Goal: Check status: Check status

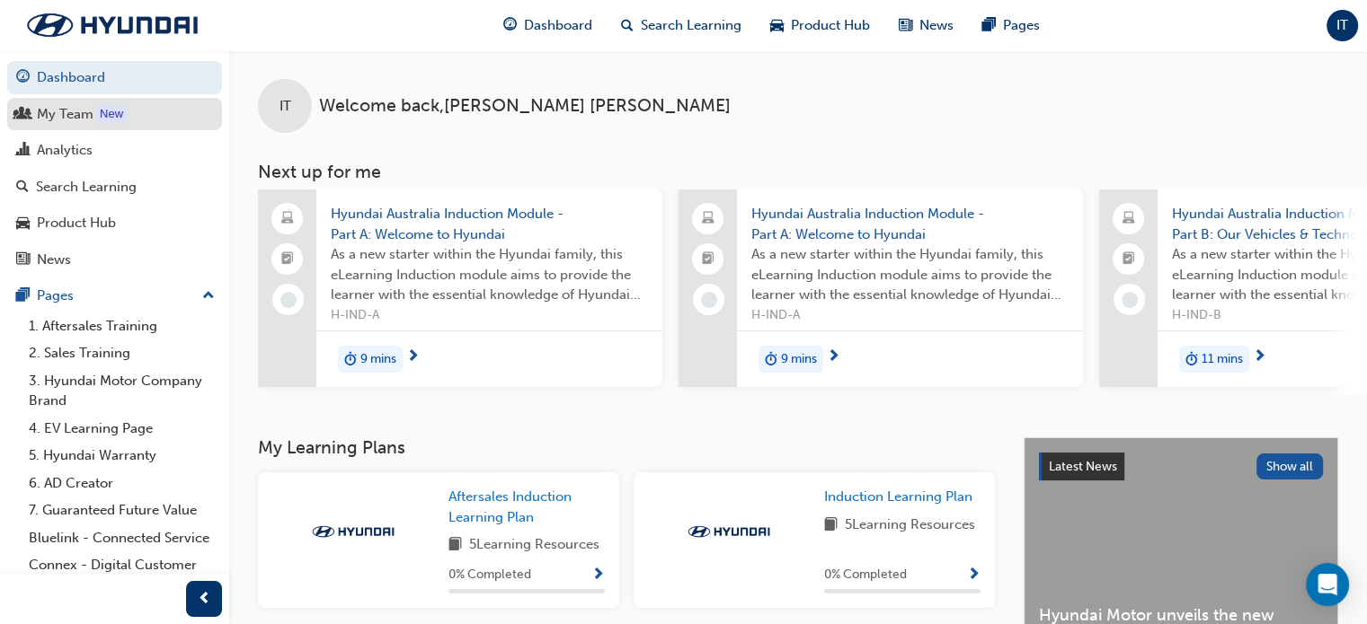
click at [61, 111] on div "My Team" at bounding box center [65, 114] width 57 height 21
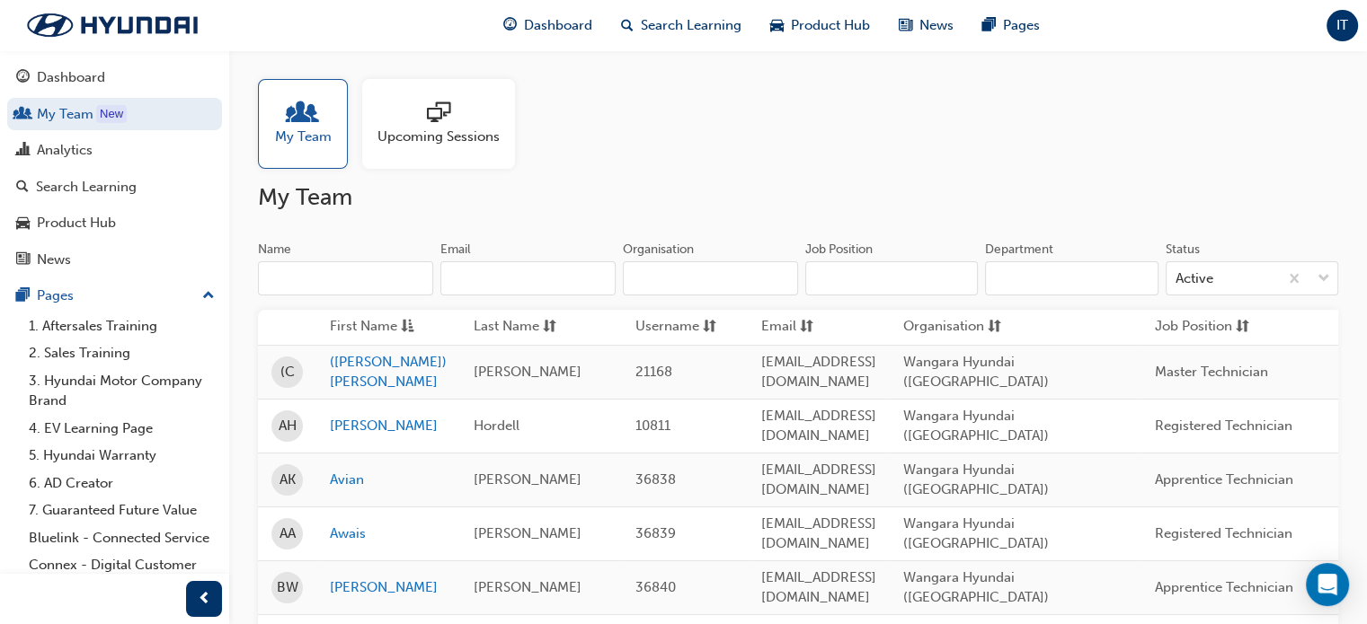
click at [450, 134] on span "Upcoming Sessions" at bounding box center [438, 137] width 122 height 21
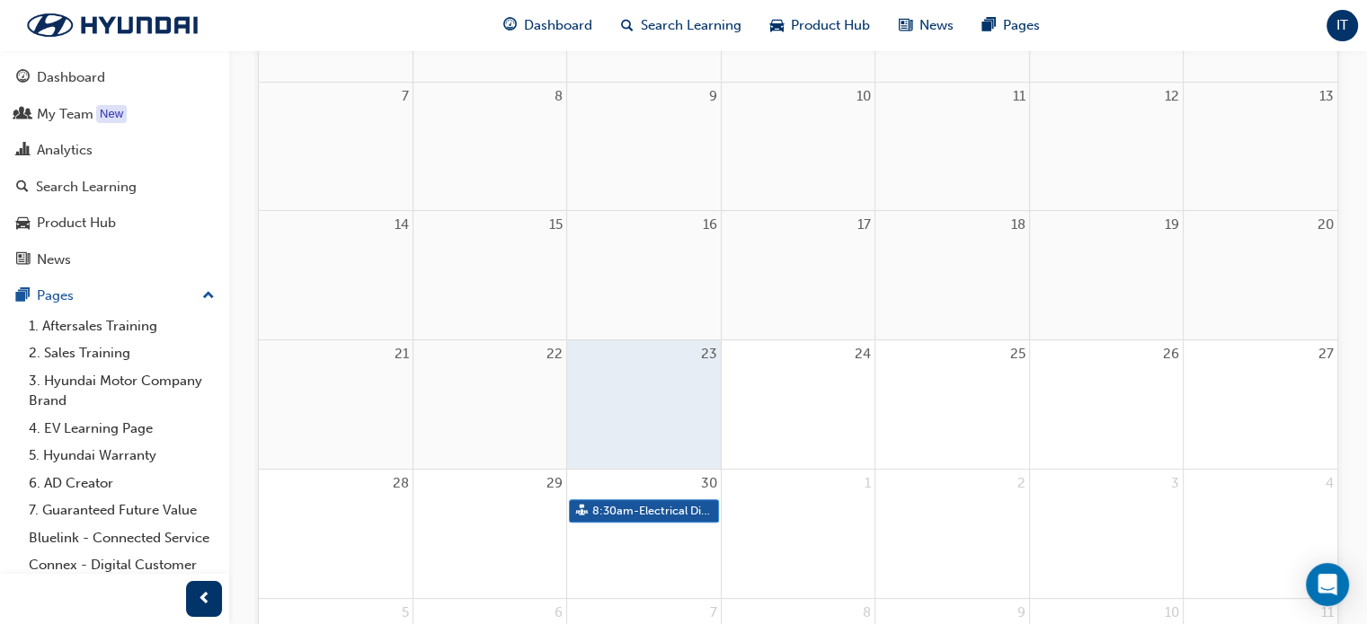
scroll to position [539, 0]
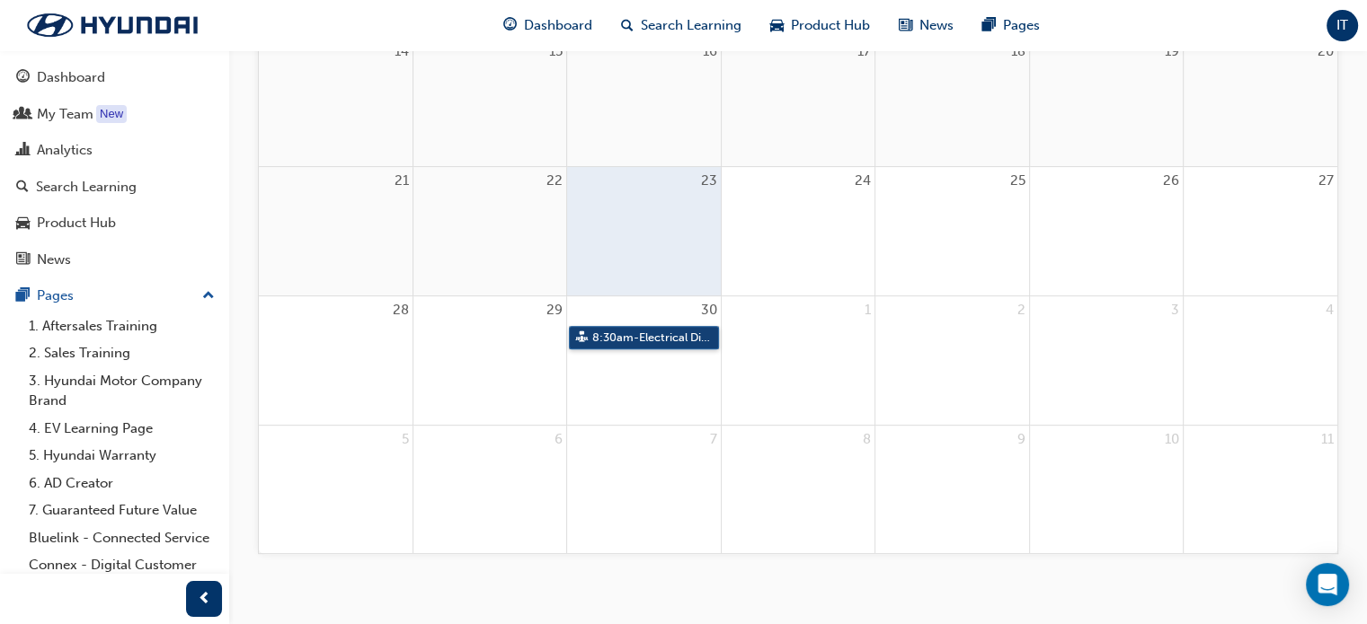
click at [689, 337] on link "8:30am - Electrical Diagnosis" at bounding box center [643, 338] width 149 height 24
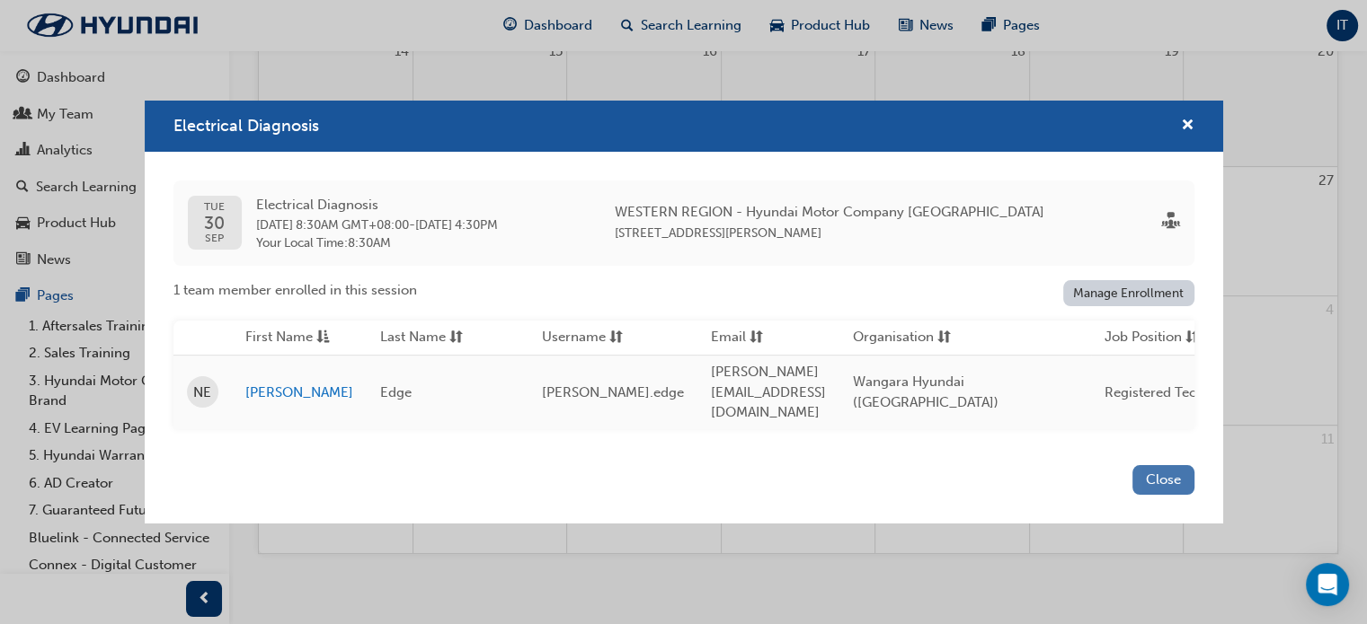
click at [1180, 477] on button "Close" at bounding box center [1163, 480] width 62 height 30
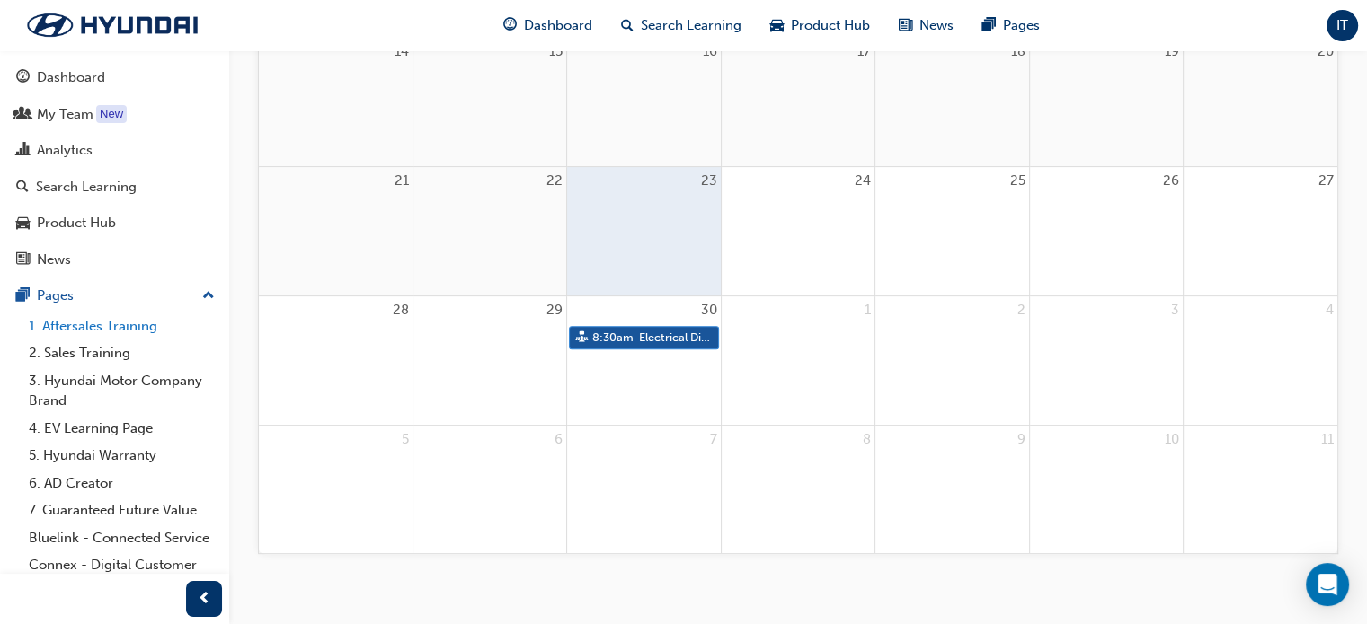
click at [111, 328] on link "1. Aftersales Training" at bounding box center [122, 327] width 200 height 28
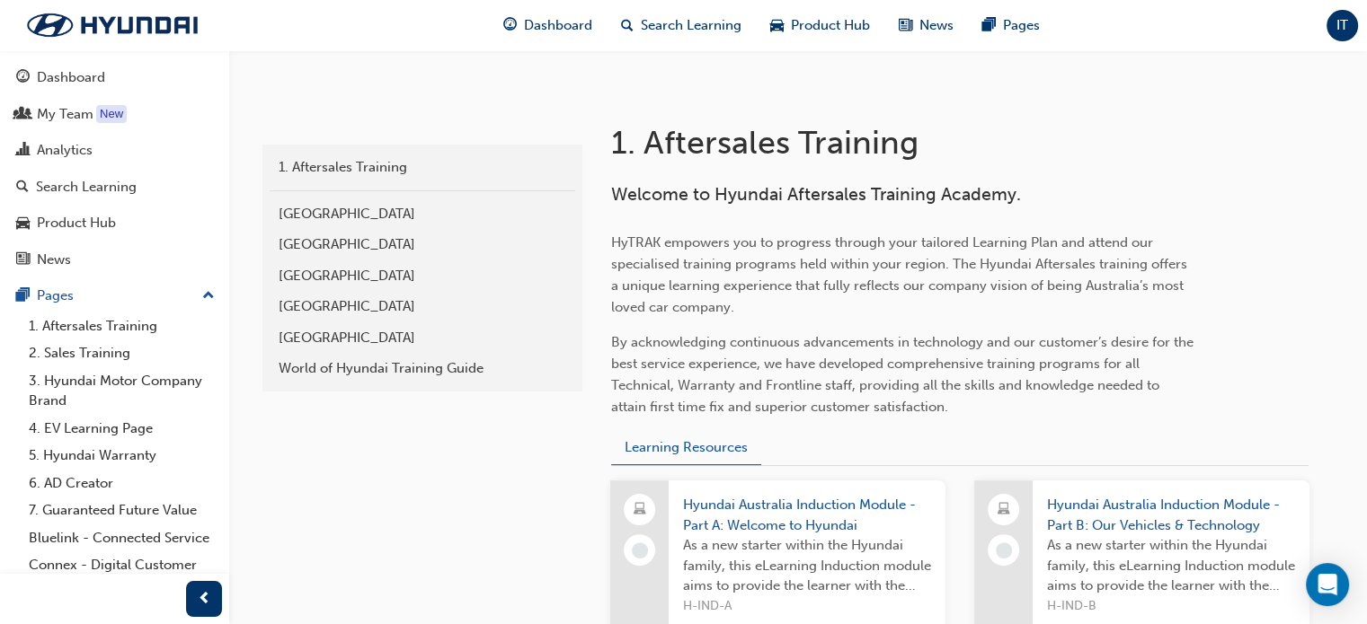
scroll to position [359, 0]
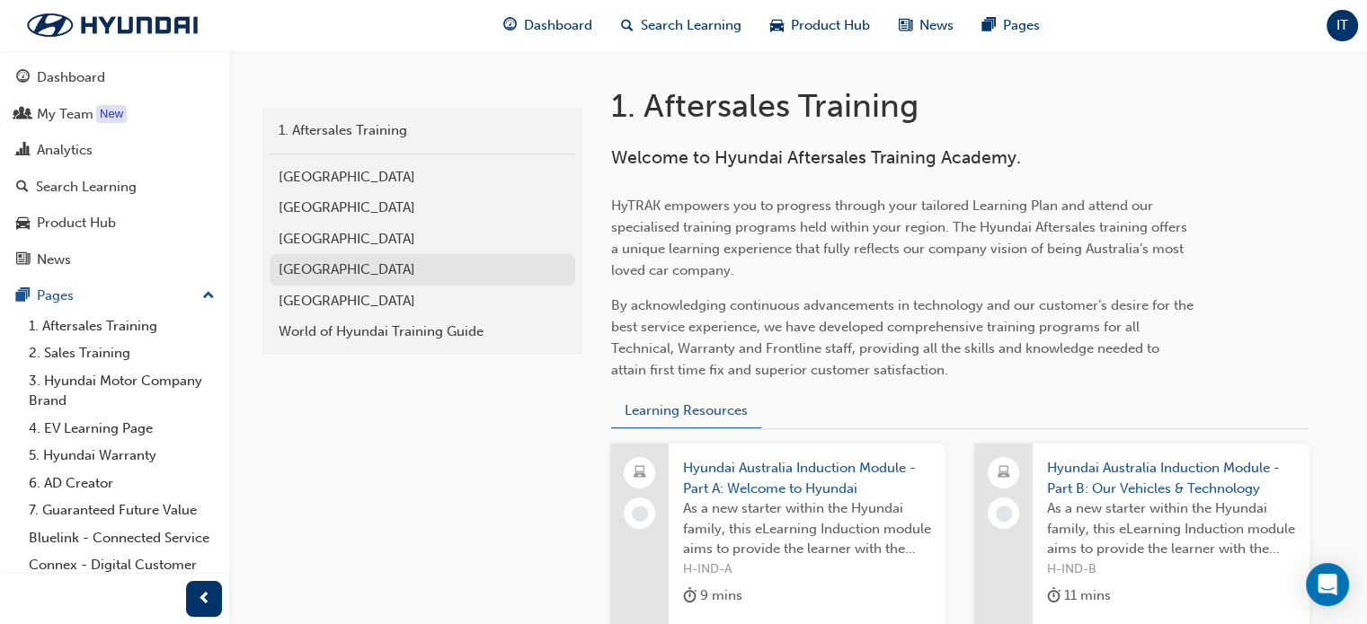
click at [299, 270] on div "[GEOGRAPHIC_DATA]" at bounding box center [423, 270] width 288 height 21
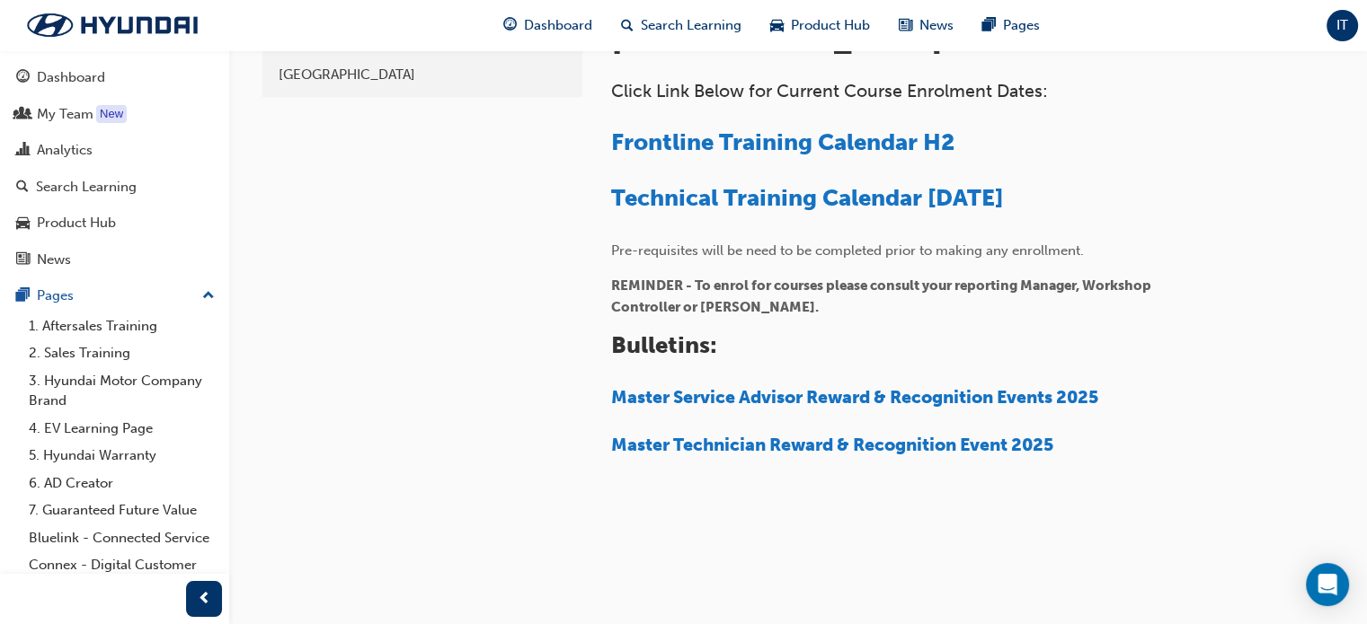
scroll to position [449, 0]
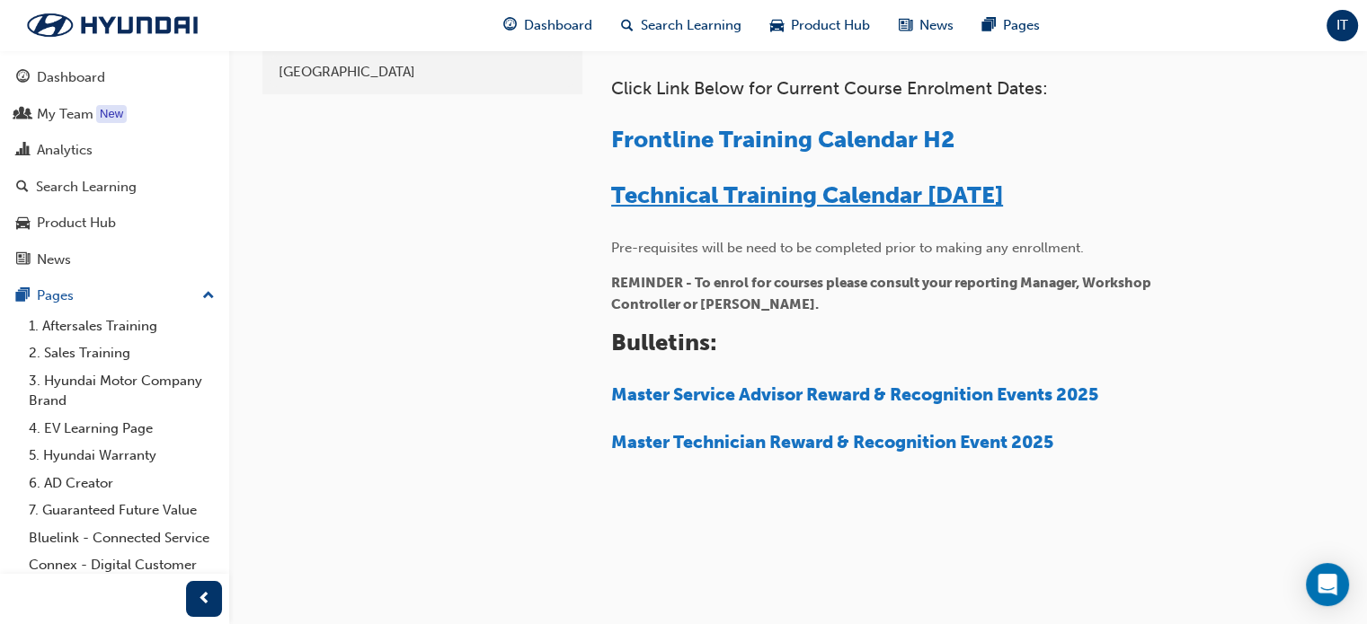
click at [916, 197] on span "Technical Training Calendar [DATE]" at bounding box center [807, 195] width 392 height 28
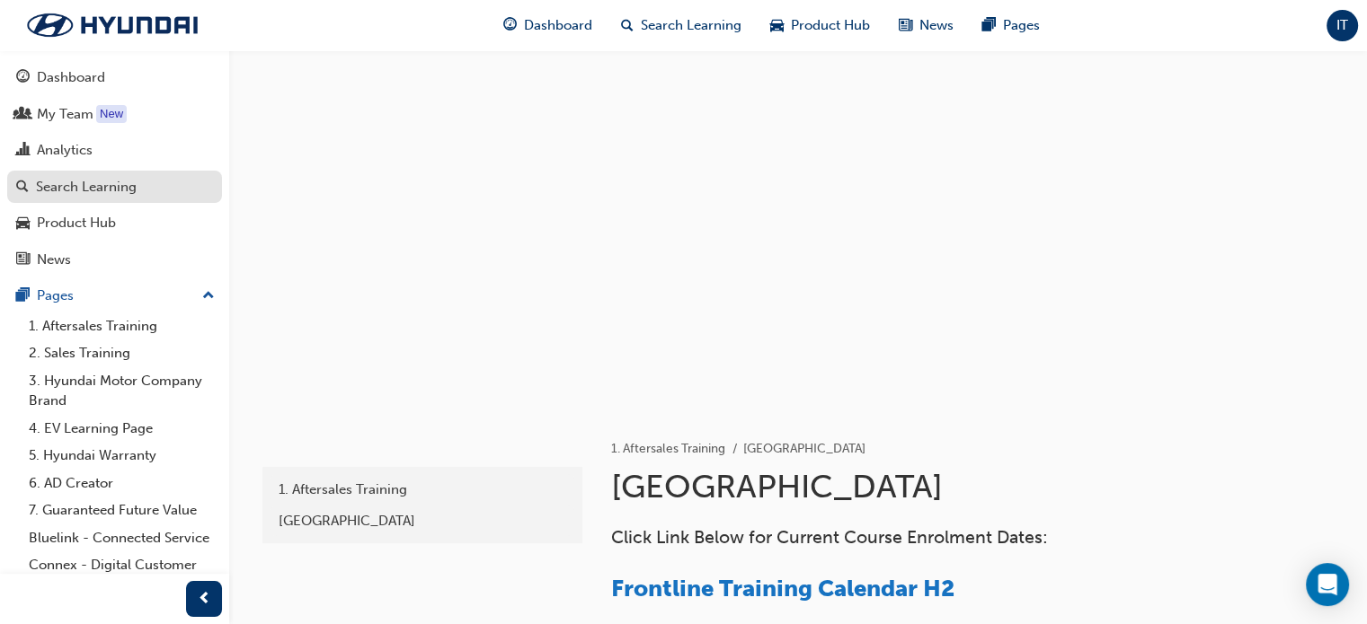
click at [61, 192] on div "Search Learning" at bounding box center [86, 187] width 101 height 21
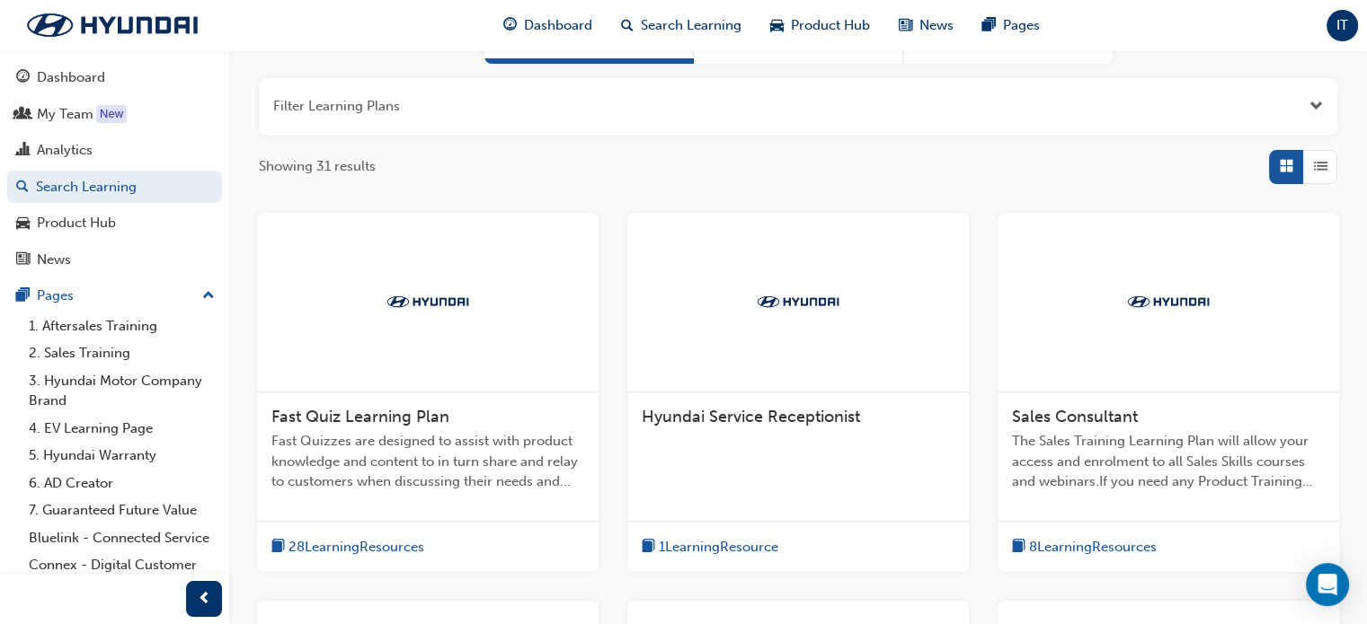
scroll to position [180, 0]
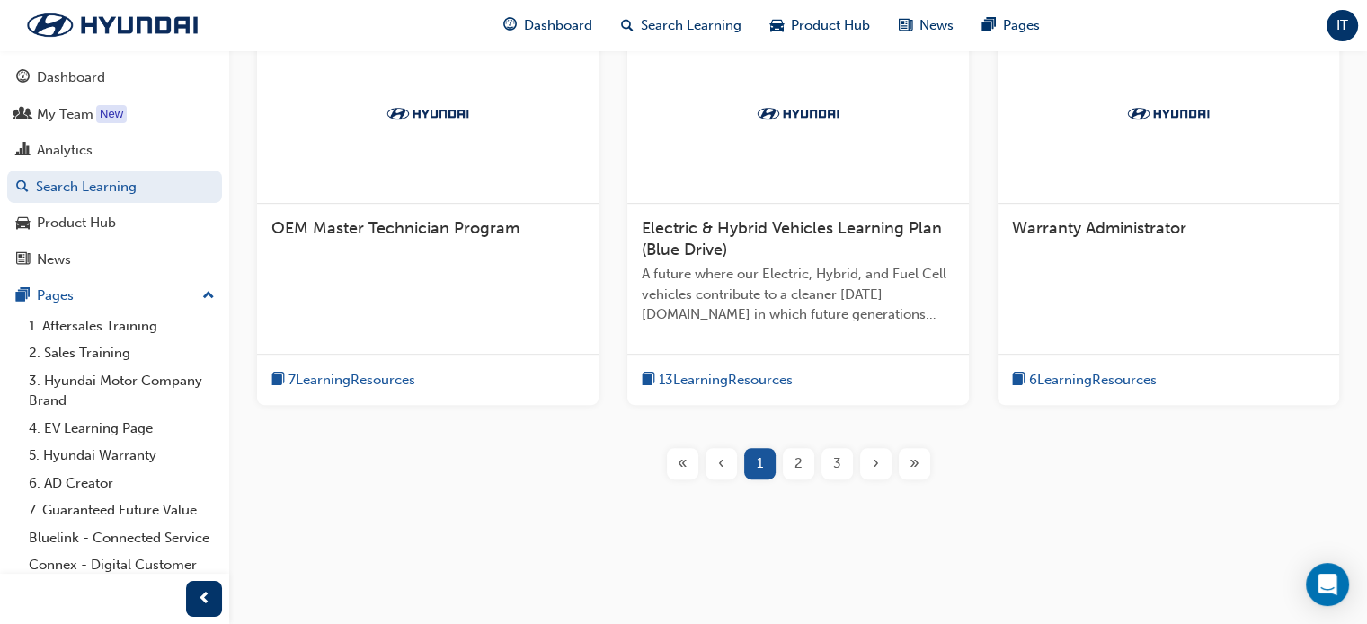
click at [803, 473] on div "2" at bounding box center [798, 463] width 31 height 31
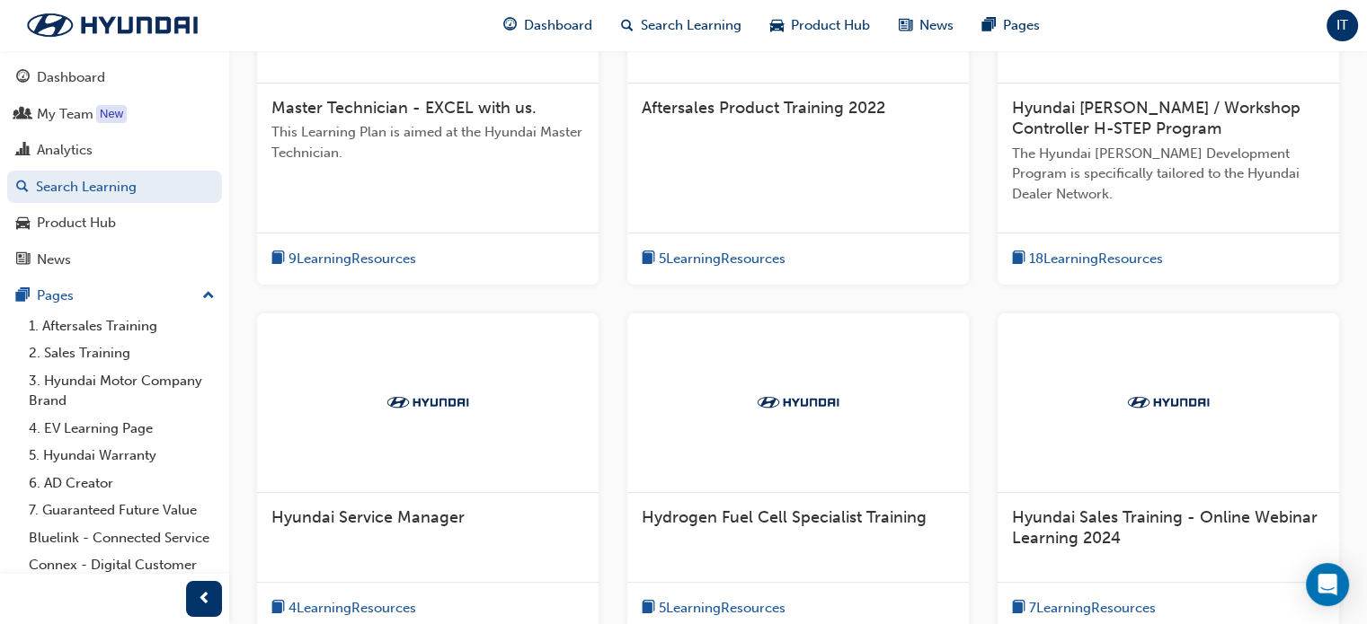
scroll to position [740, 0]
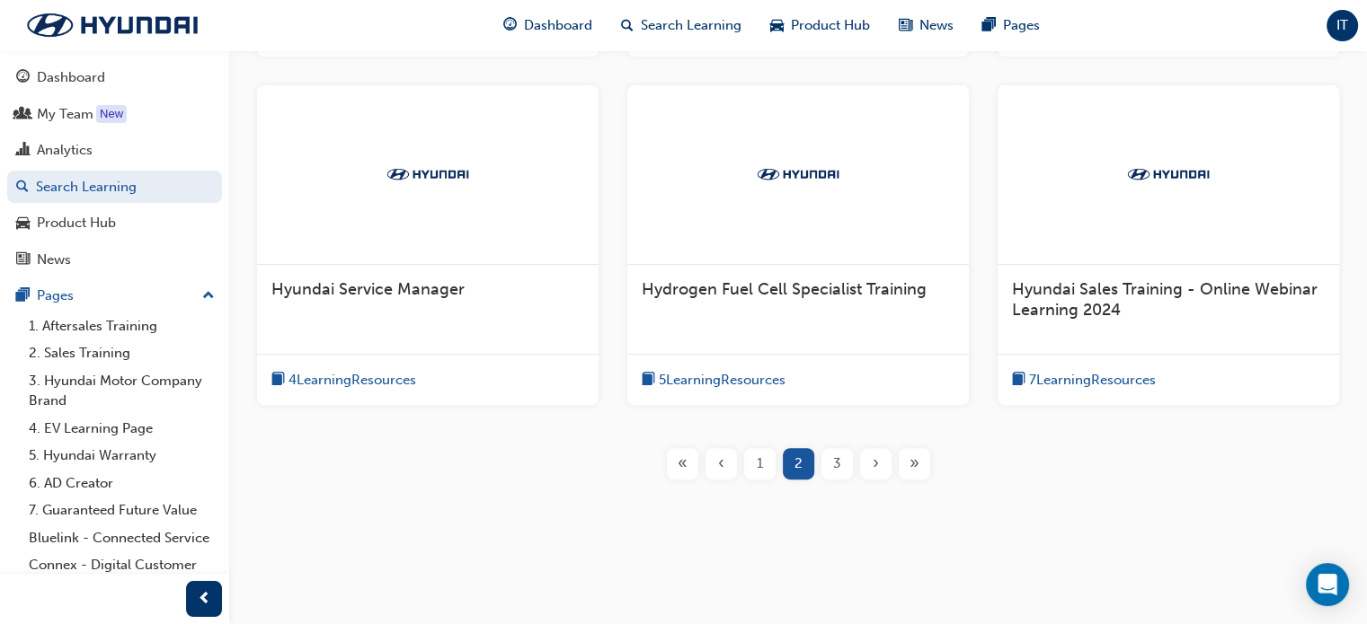
click at [844, 476] on div "3" at bounding box center [836, 463] width 31 height 31
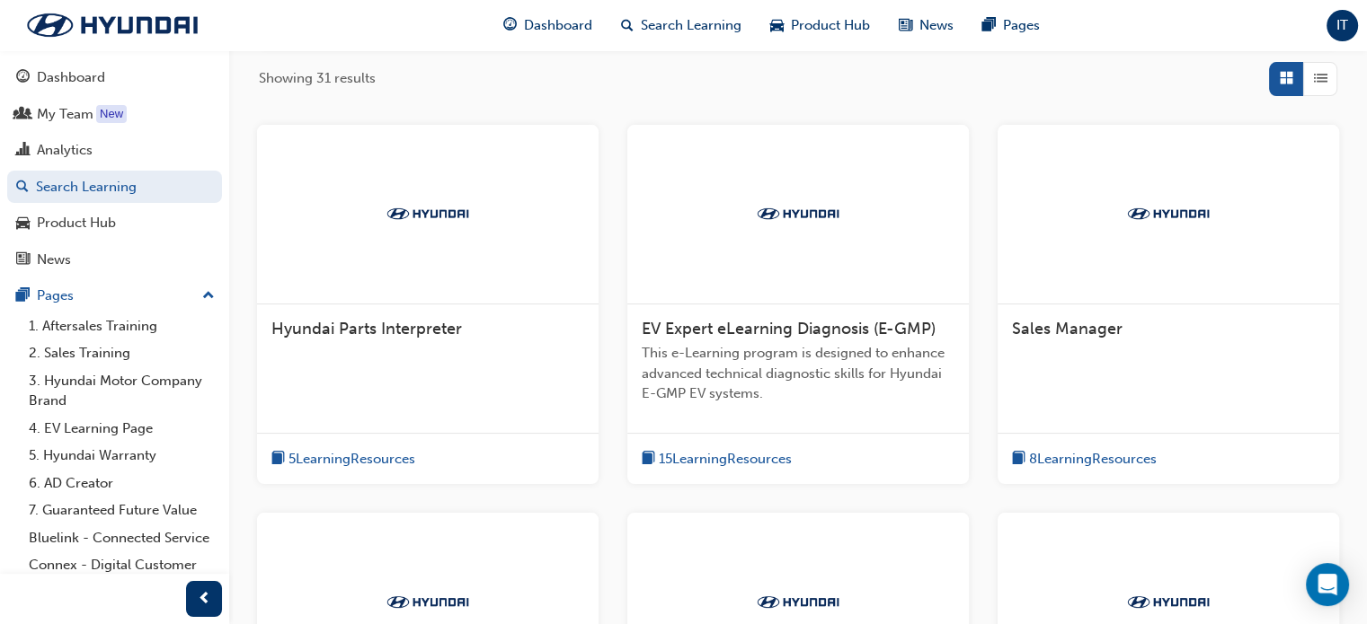
scroll to position [201, 0]
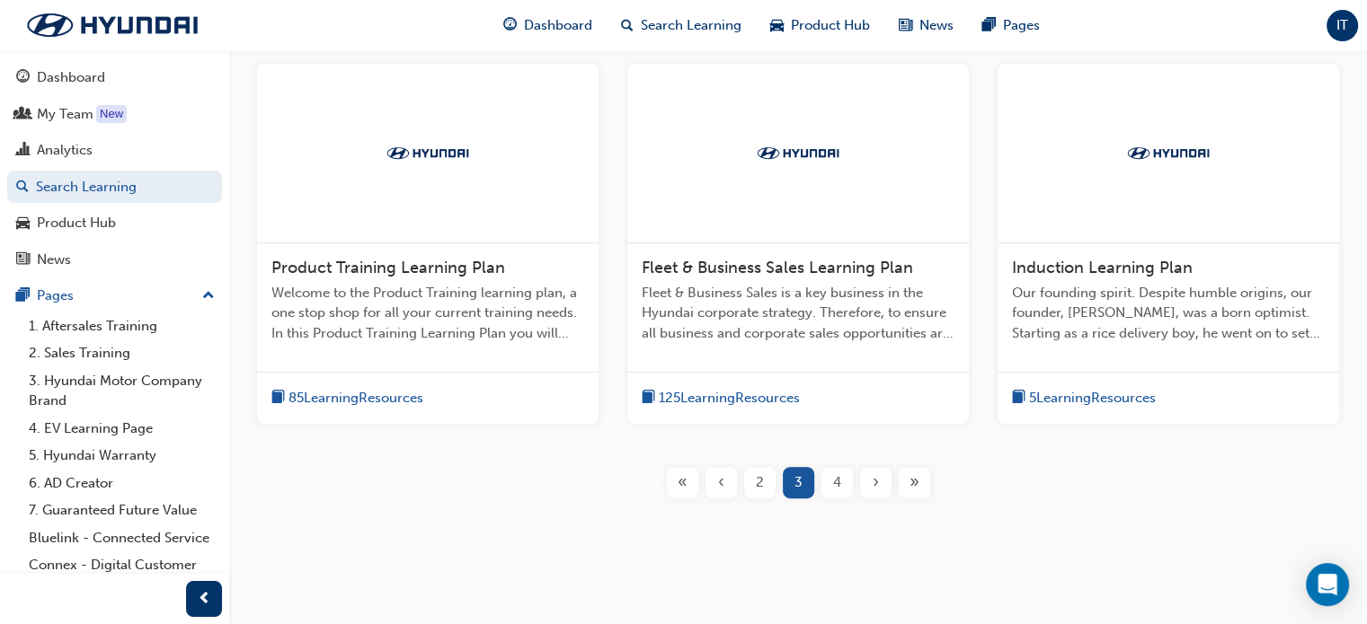
click at [839, 484] on span "4" at bounding box center [837, 483] width 8 height 21
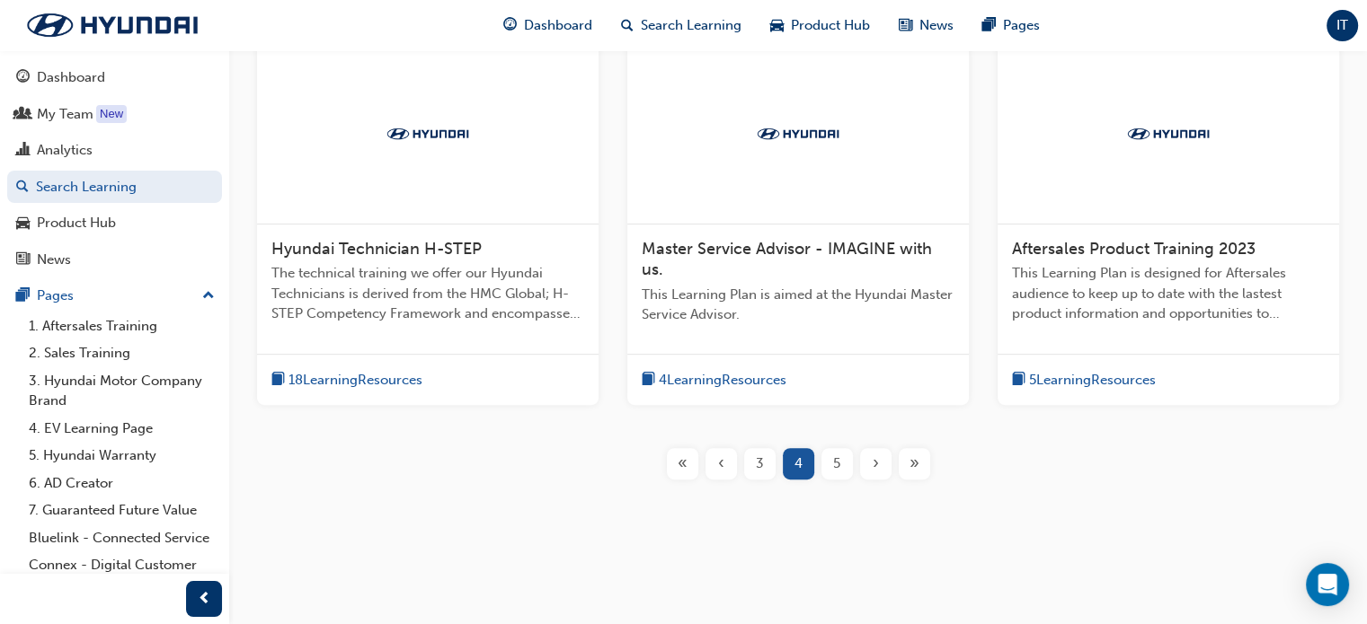
click at [406, 296] on span "The technical training we offer our Hyundai Technicians is derived from the HMC…" at bounding box center [427, 293] width 313 height 61
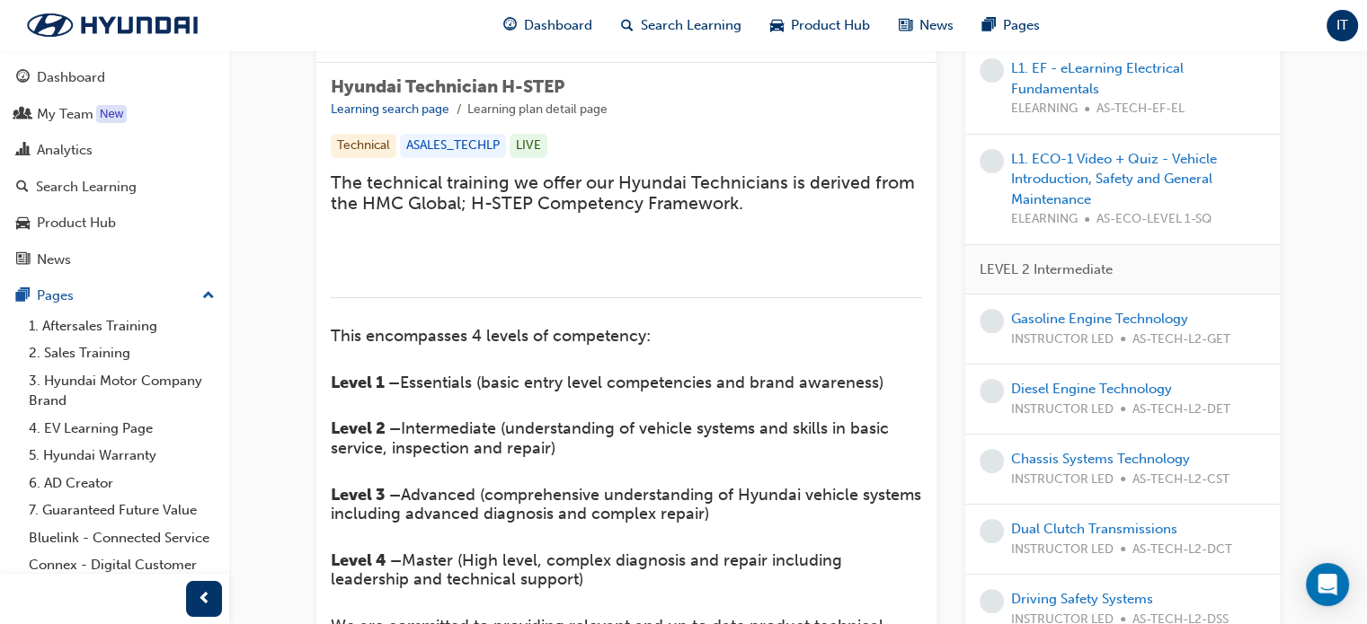
scroll to position [270, 0]
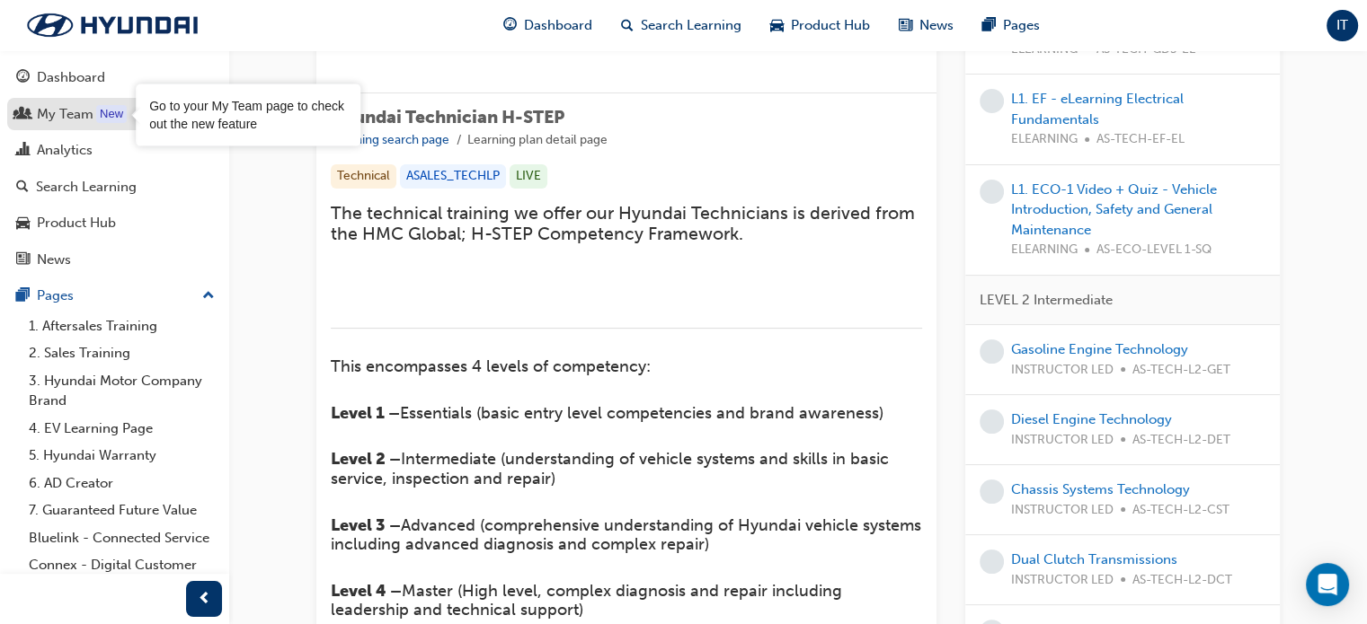
click at [85, 114] on div "My Team" at bounding box center [65, 114] width 57 height 21
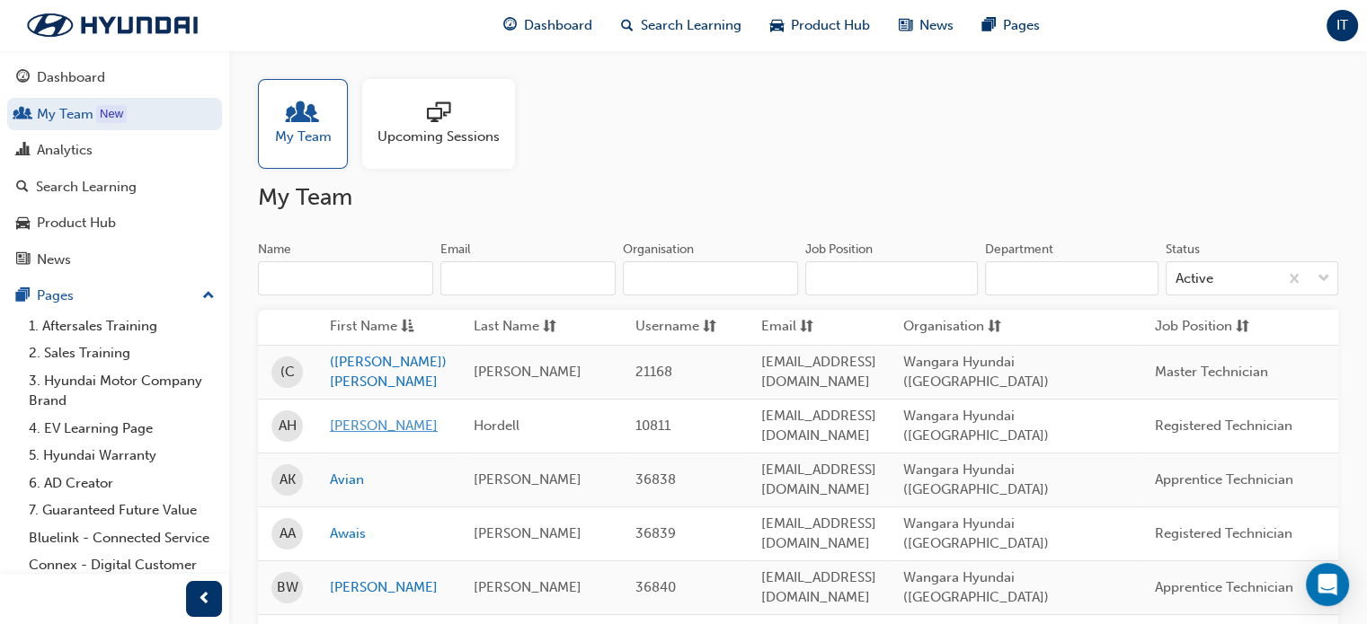
click at [356, 416] on link "[PERSON_NAME]" at bounding box center [388, 426] width 117 height 21
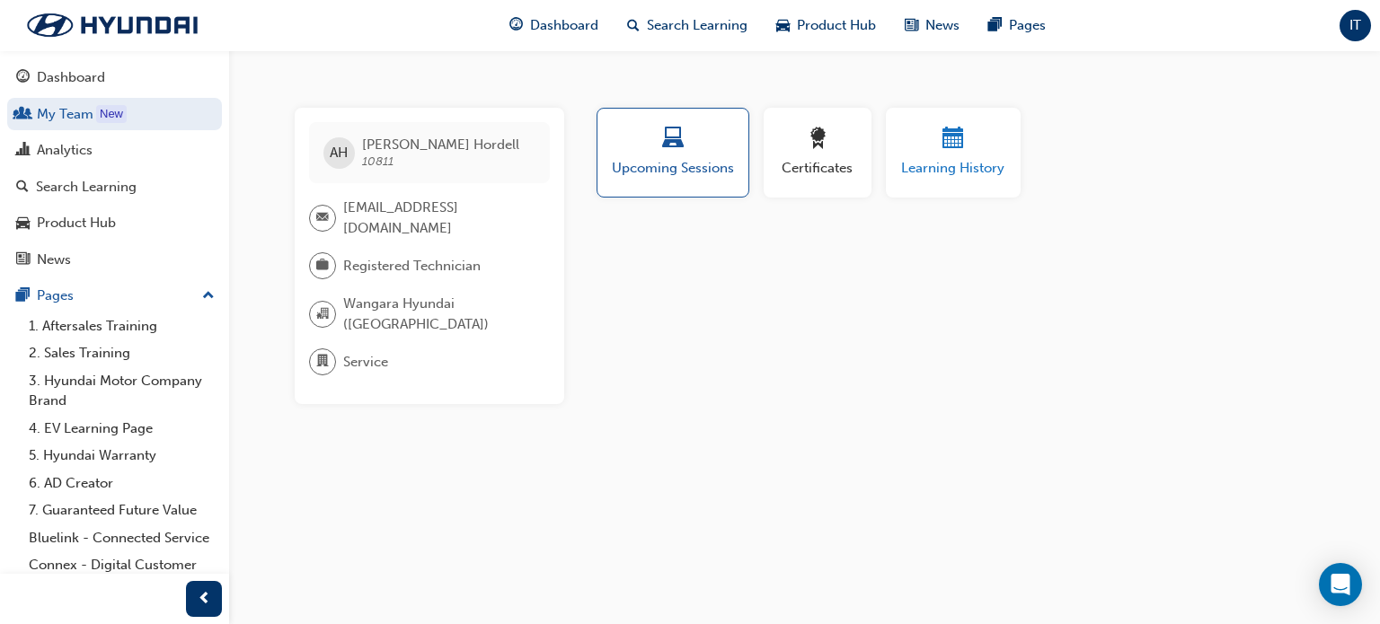
click at [947, 146] on span "calendar-icon" at bounding box center [953, 140] width 22 height 24
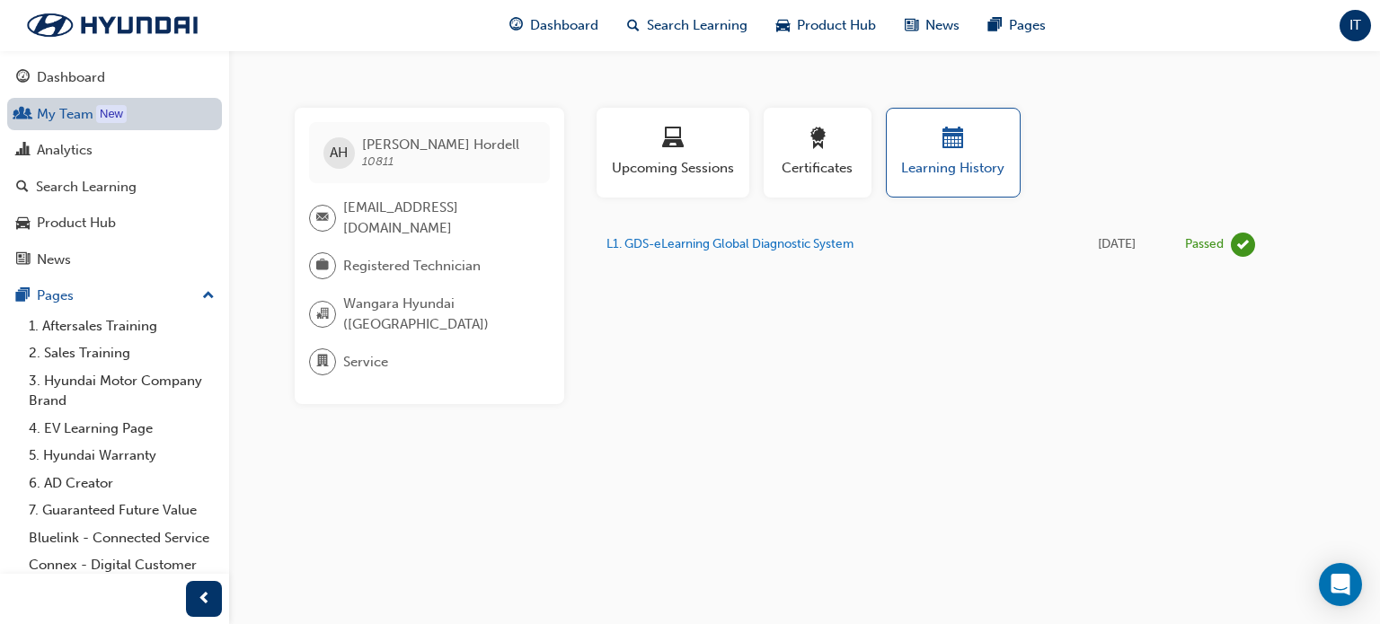
click at [72, 111] on link "My Team New" at bounding box center [114, 114] width 215 height 33
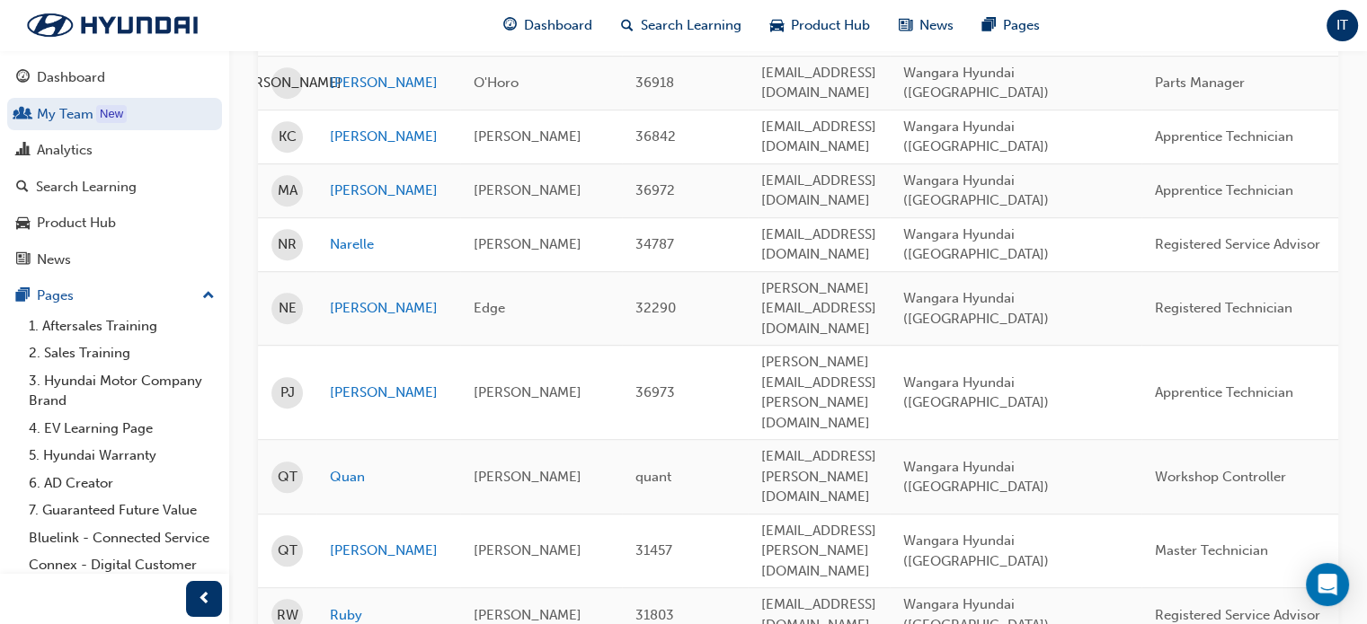
scroll to position [1012, 0]
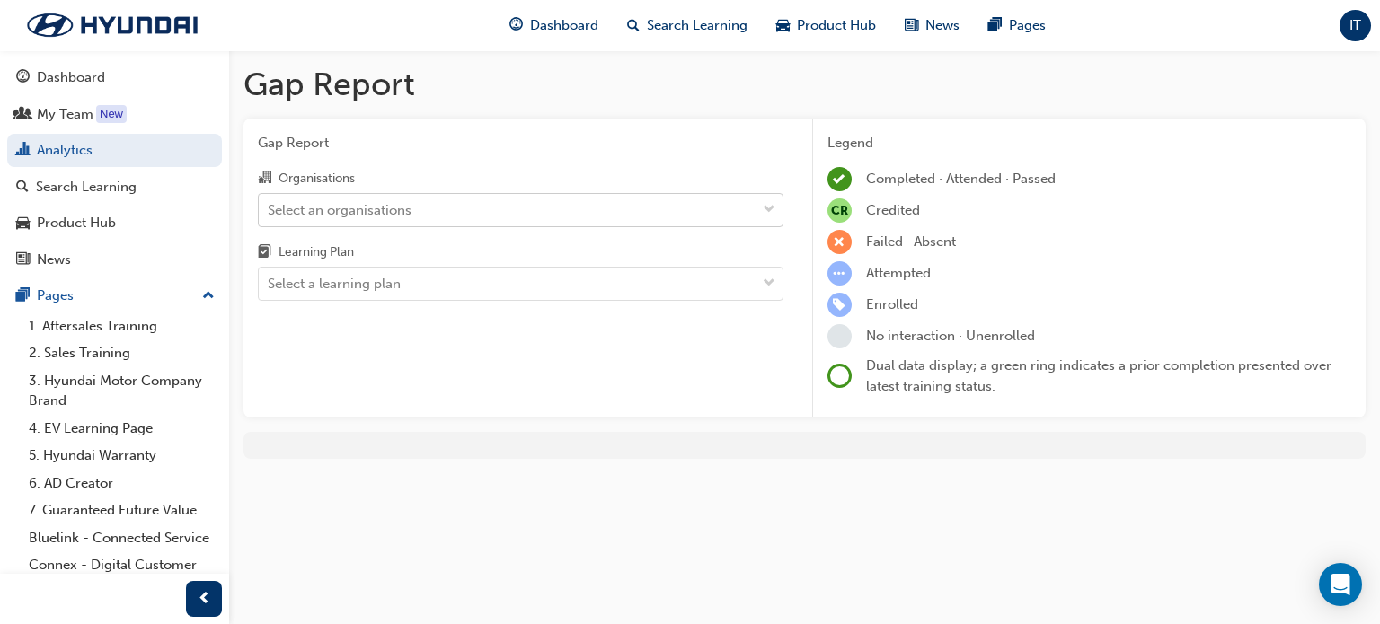
click at [416, 210] on div "Select an organisations" at bounding box center [507, 209] width 497 height 31
click at [270, 210] on input "Organisations Select an organisations" at bounding box center [269, 208] width 2 height 15
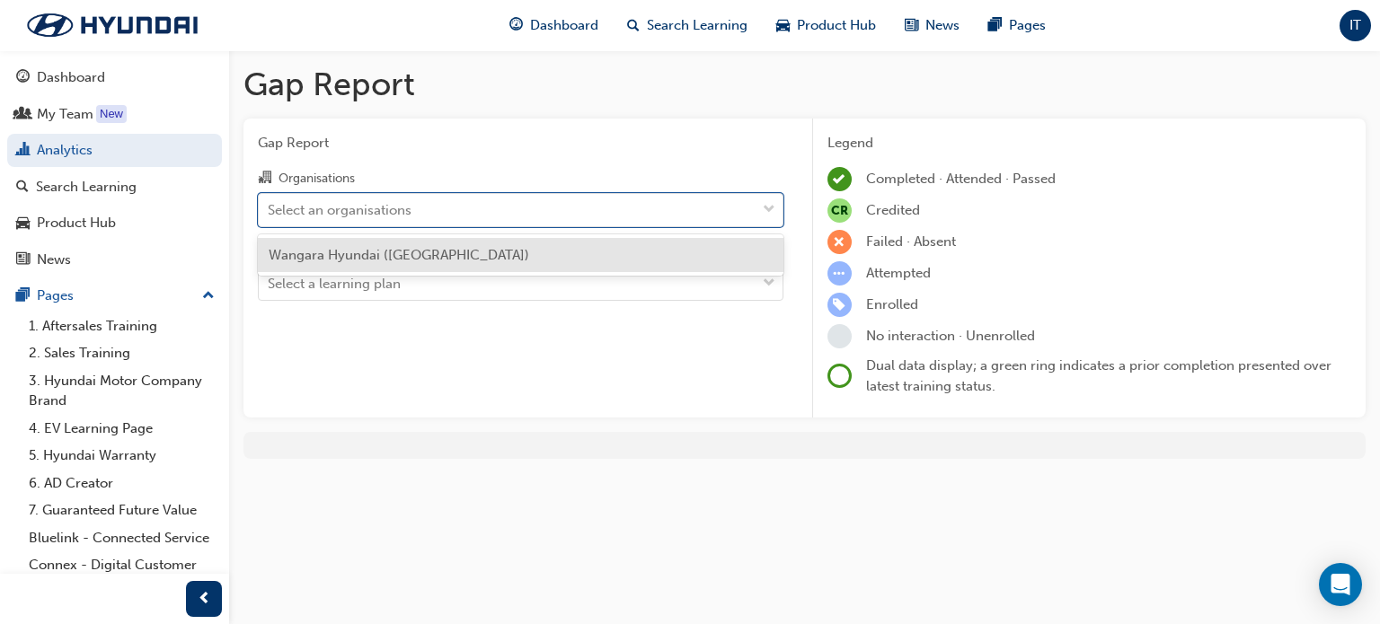
click at [415, 252] on span "Wangara Hyundai ([GEOGRAPHIC_DATA])" at bounding box center [399, 255] width 261 height 16
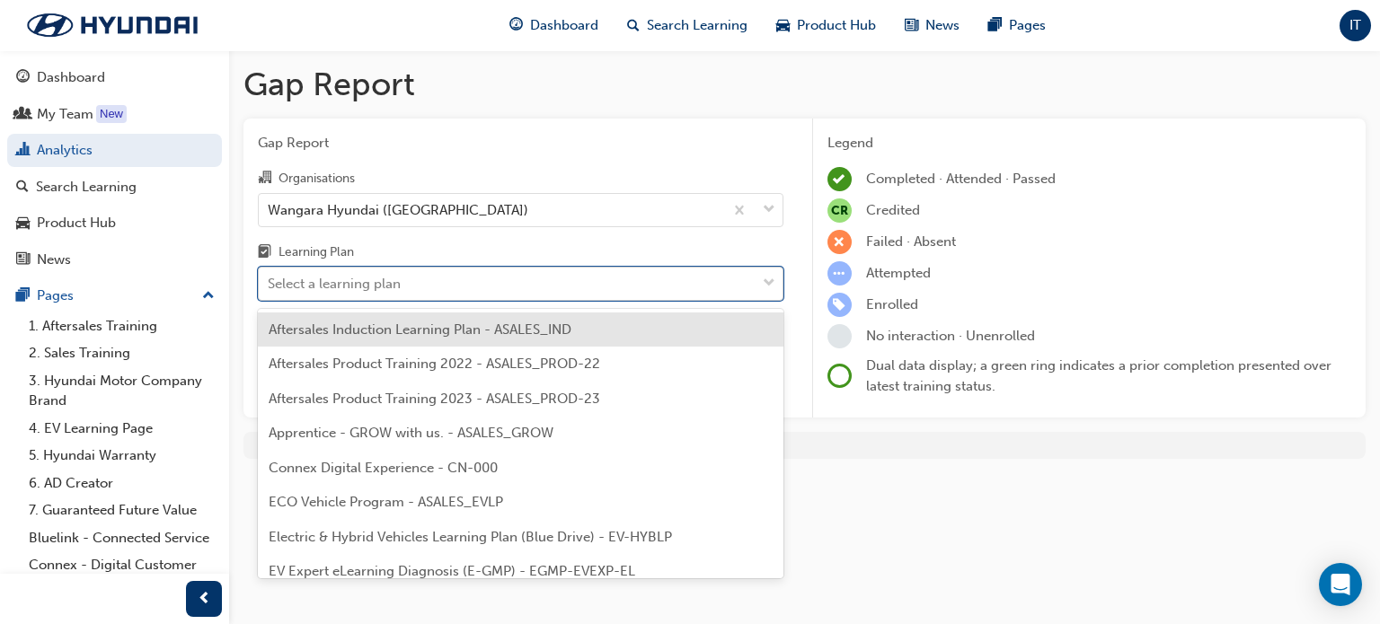
click at [385, 289] on div "Select a learning plan" at bounding box center [334, 284] width 133 height 21
click at [270, 289] on input "Learning Plan option Aftersales Induction Learning Plan - ASALES_IND focused, 1…" at bounding box center [269, 283] width 2 height 15
click at [367, 501] on span "ECO Vehicle Program - ASALES_EVLP" at bounding box center [386, 502] width 234 height 16
click at [663, 281] on div "Select a learning plan" at bounding box center [507, 284] width 497 height 31
click at [270, 281] on input "Learning Plan option ECO Vehicle Program - ASALES_EVLP, selected. option Afters…" at bounding box center [269, 283] width 2 height 15
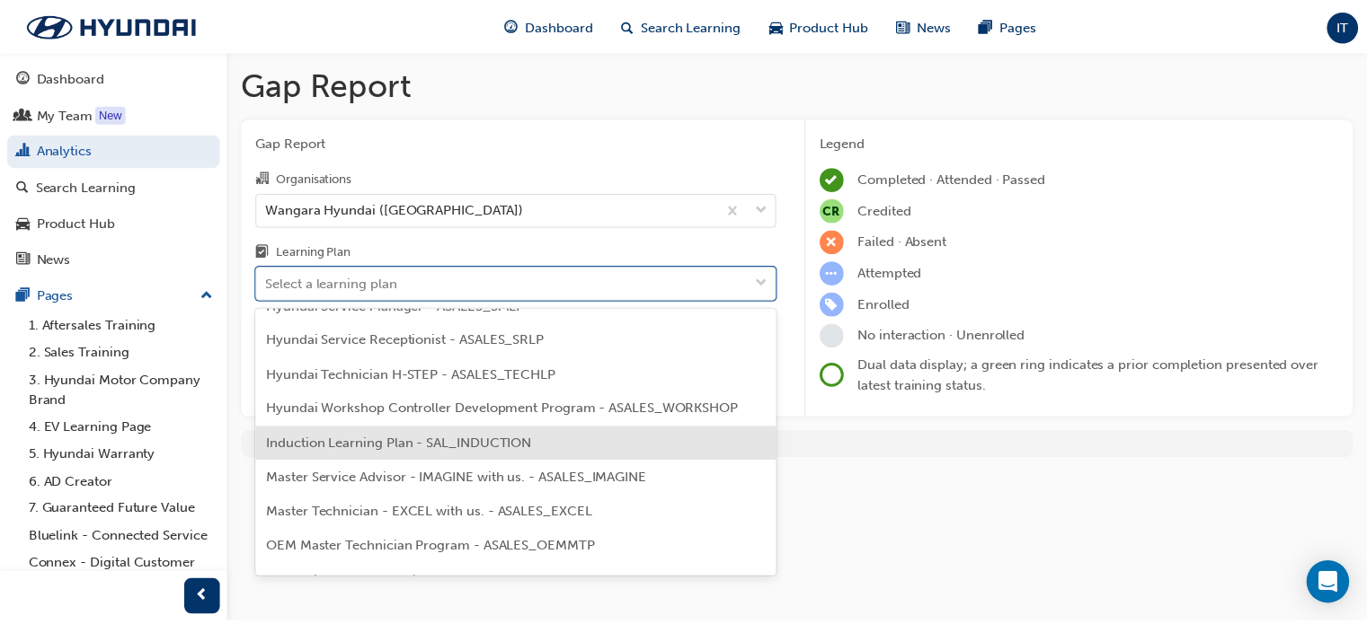
scroll to position [650, 0]
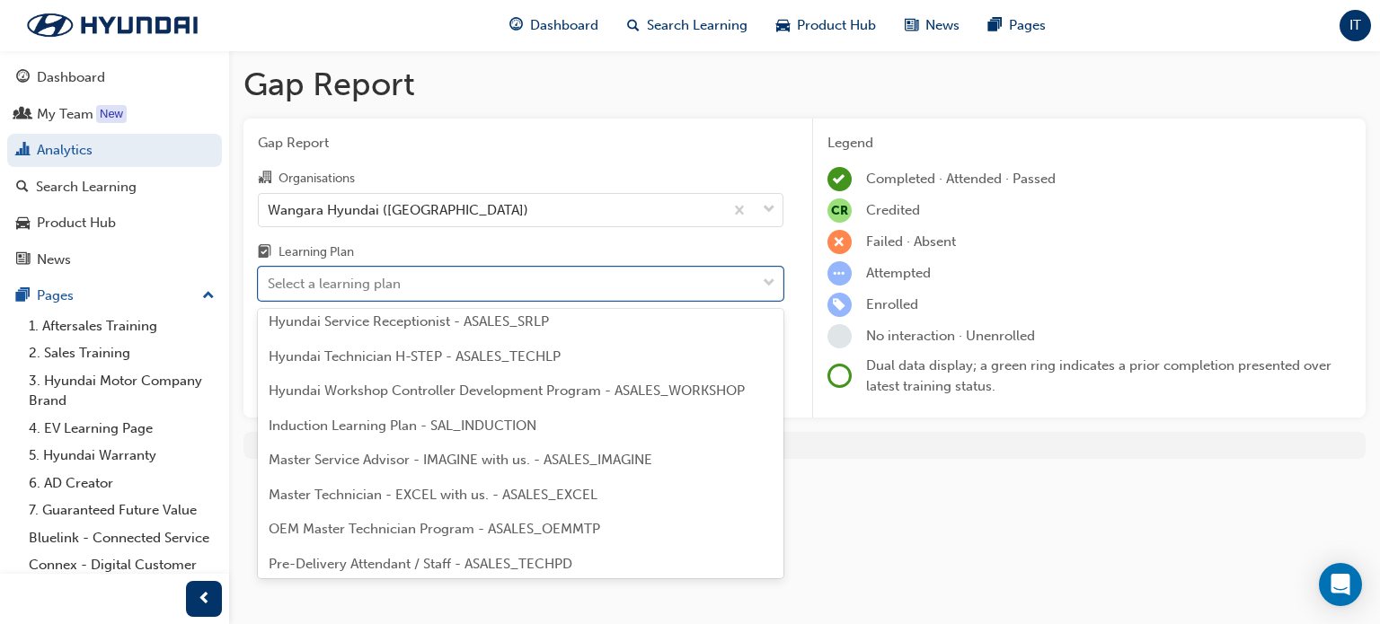
click at [511, 358] on span "Hyundai Technician H-STEP - ASALES_TECHLP" at bounding box center [415, 357] width 292 height 16
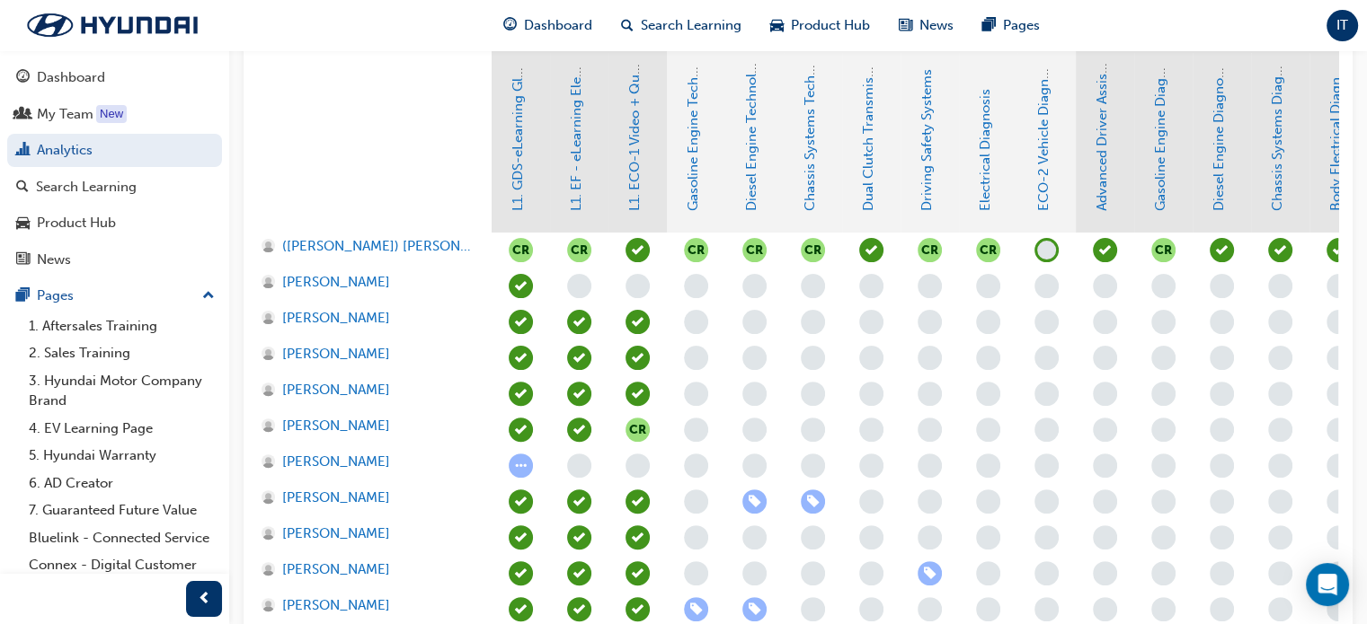
scroll to position [449, 0]
